Goal: Find specific page/section: Find specific page/section

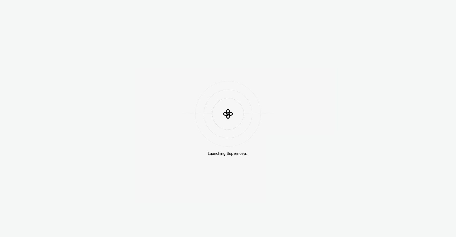
click at [263, 129] on div at bounding box center [228, 114] width 95 height 32
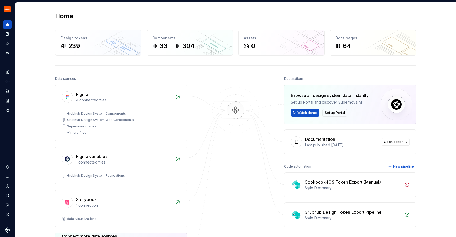
click at [154, 14] on div "Home" at bounding box center [235, 16] width 361 height 8
click at [156, 13] on div "Home" at bounding box center [235, 16] width 361 height 8
click at [8, 74] on icon "Design tokens" at bounding box center [7, 71] width 3 height 3
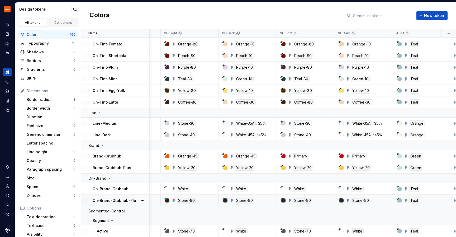
scroll to position [2040, 96]
